Goal: Information Seeking & Learning: Stay updated

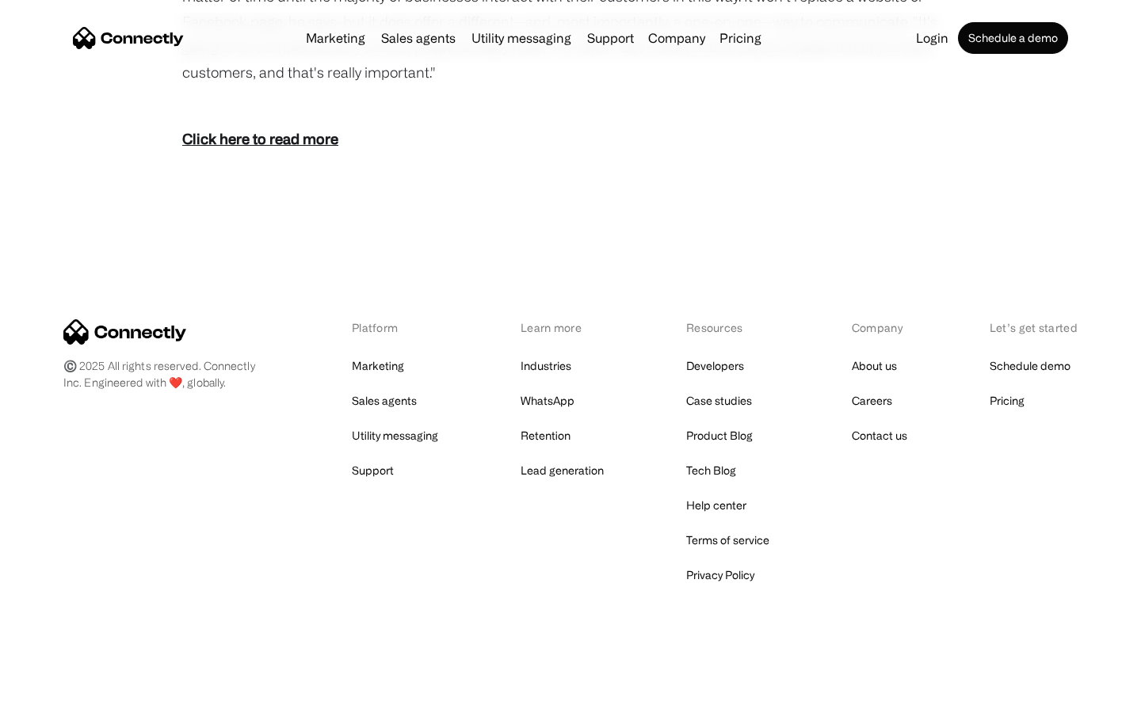
scroll to position [2286, 0]
